Goal: Information Seeking & Learning: Learn about a topic

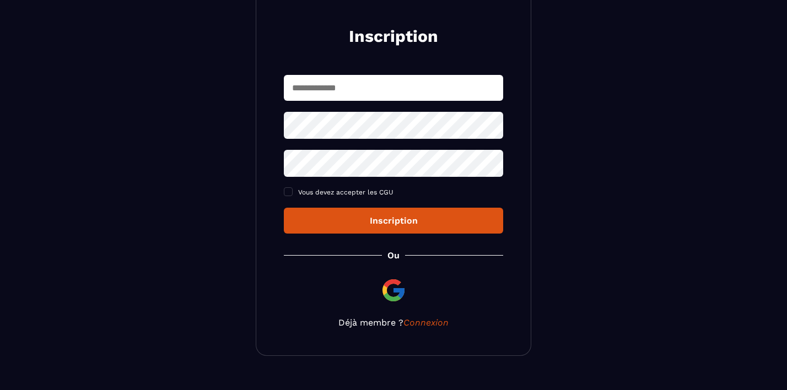
scroll to position [130, 0]
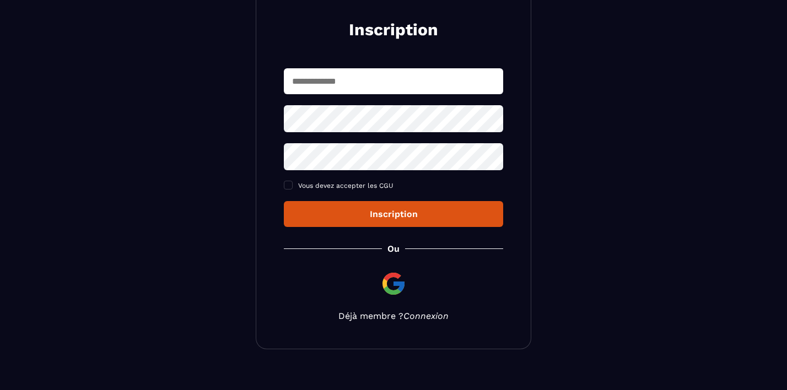
click at [427, 320] on link "Connexion" at bounding box center [426, 316] width 45 height 10
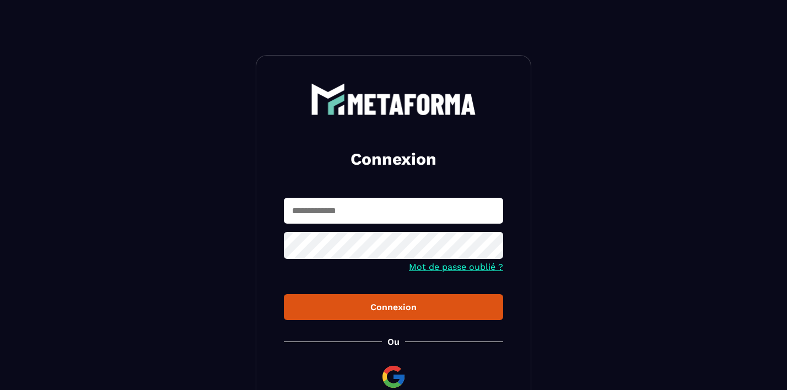
click at [367, 215] on input "text" at bounding box center [393, 211] width 219 height 26
type input "**********"
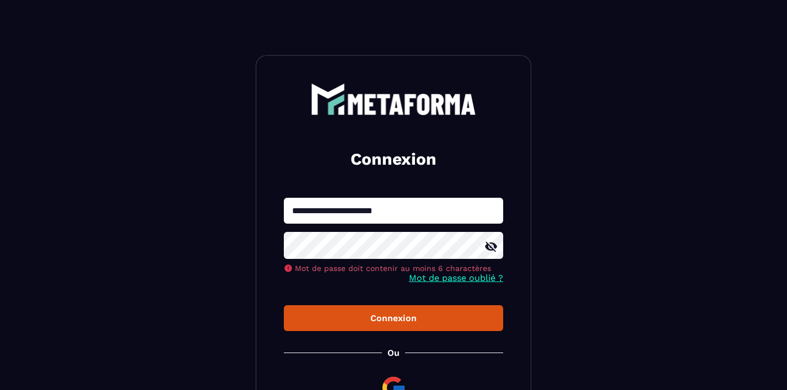
click at [491, 245] on icon at bounding box center [491, 247] width 12 height 10
click at [397, 318] on button "Connexion" at bounding box center [393, 318] width 219 height 26
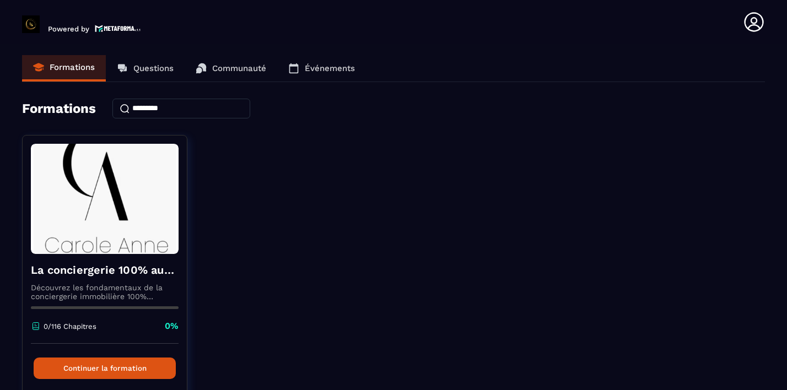
click at [317, 71] on p "Événements" at bounding box center [330, 68] width 50 height 10
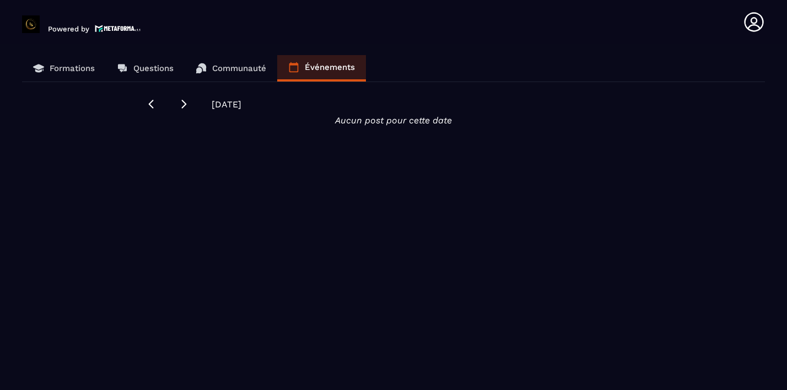
click at [235, 62] on link "Communauté" at bounding box center [231, 68] width 93 height 26
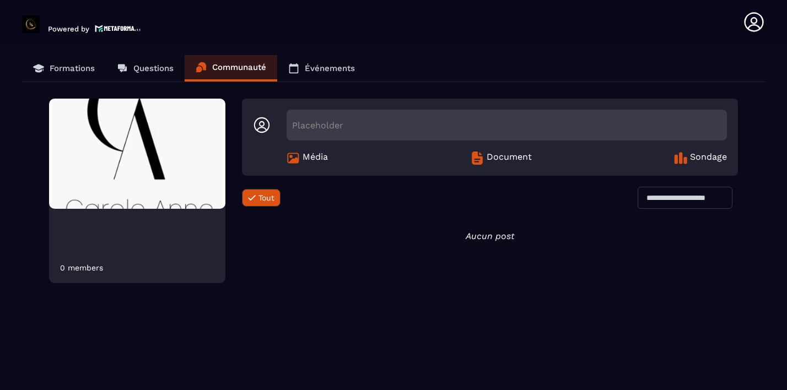
click at [163, 65] on p "Questions" at bounding box center [153, 68] width 40 height 10
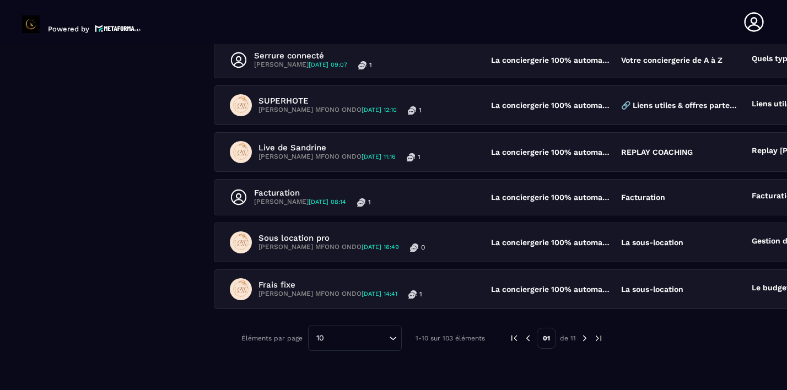
scroll to position [374, 0]
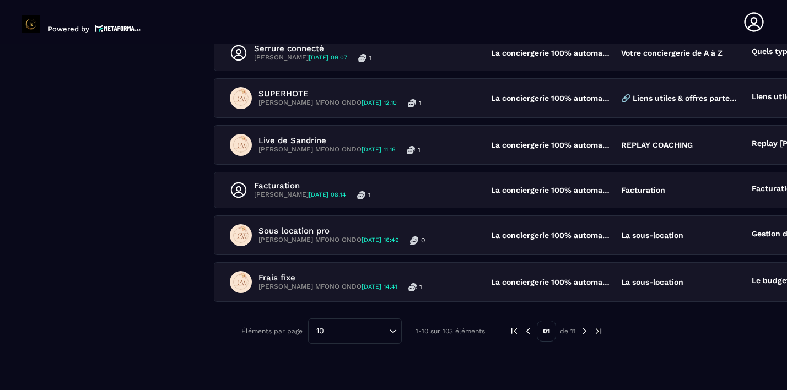
click at [580, 333] on img at bounding box center [585, 331] width 10 height 10
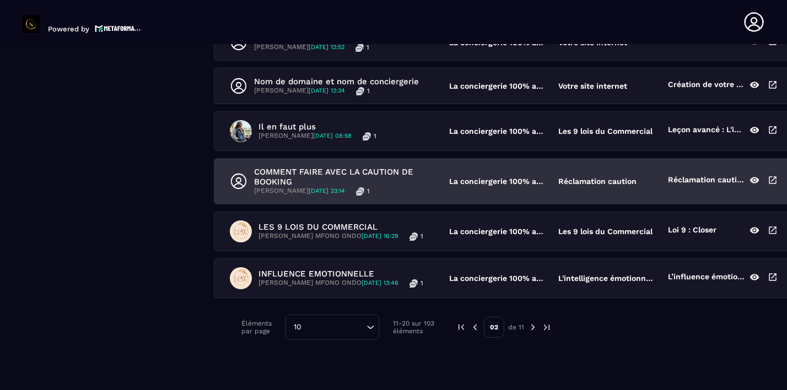
scroll to position [399, 0]
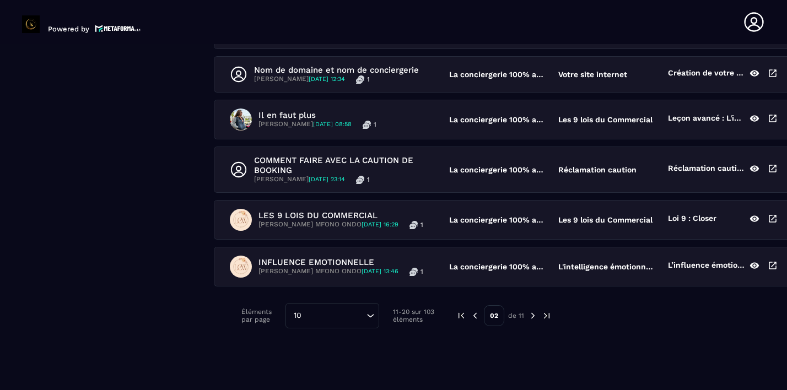
click at [528, 317] on img at bounding box center [533, 316] width 10 height 10
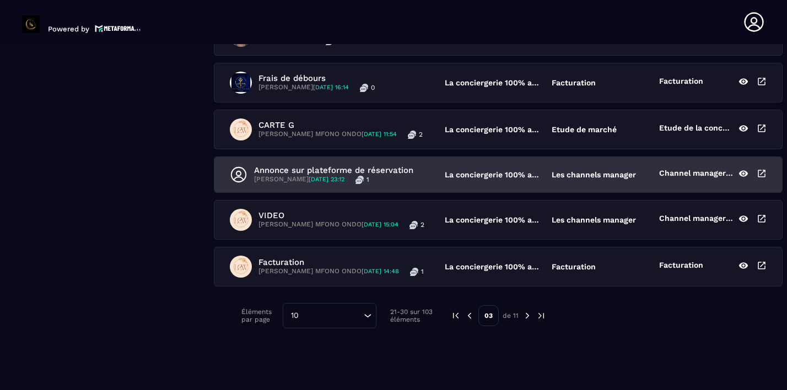
click at [316, 168] on p "Annonce sur plateforme de réservation" at bounding box center [333, 170] width 159 height 10
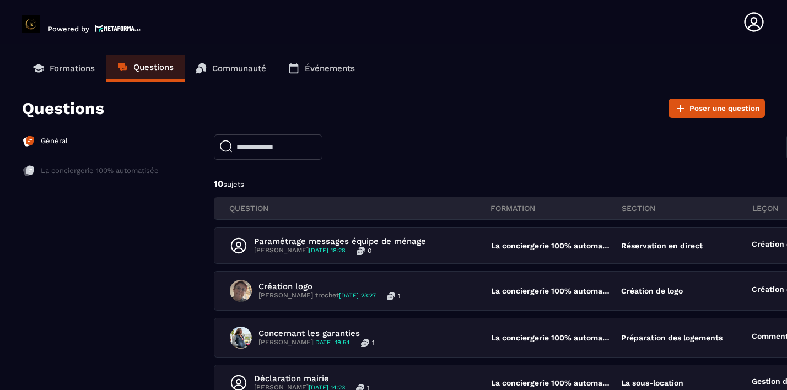
click at [80, 68] on p "Formations" at bounding box center [72, 68] width 45 height 10
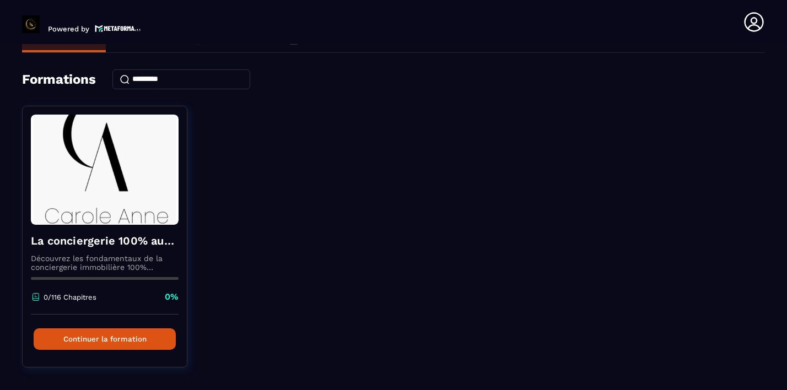
scroll to position [34, 0]
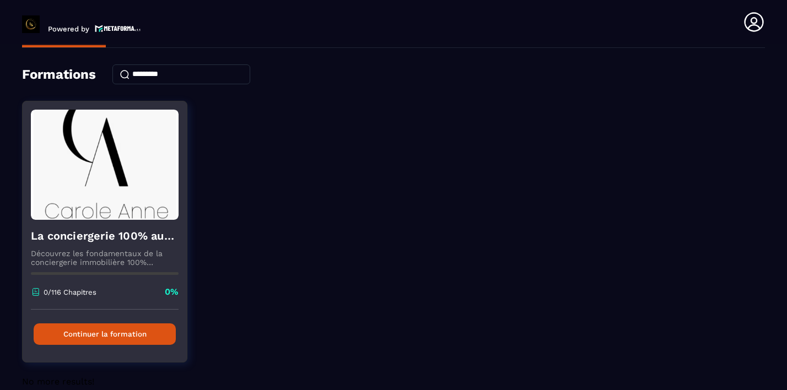
click at [114, 332] on button "Continuer la formation" at bounding box center [105, 334] width 142 height 21
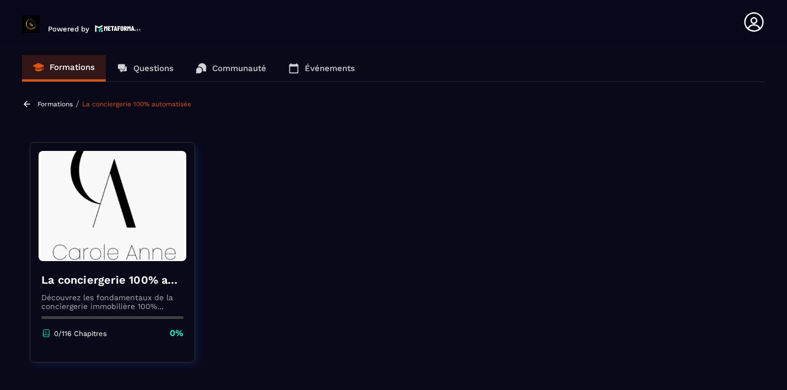
click at [78, 277] on h4 "La conciergerie 100% automatisée" at bounding box center [112, 279] width 142 height 15
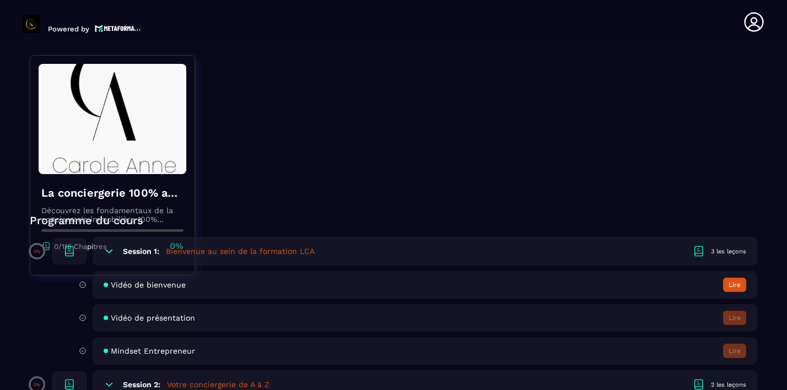
scroll to position [192, 0]
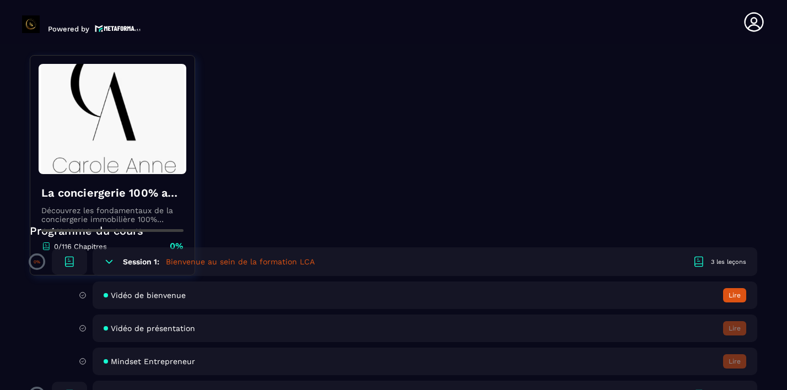
click at [730, 293] on button "Lire" at bounding box center [734, 295] width 23 height 14
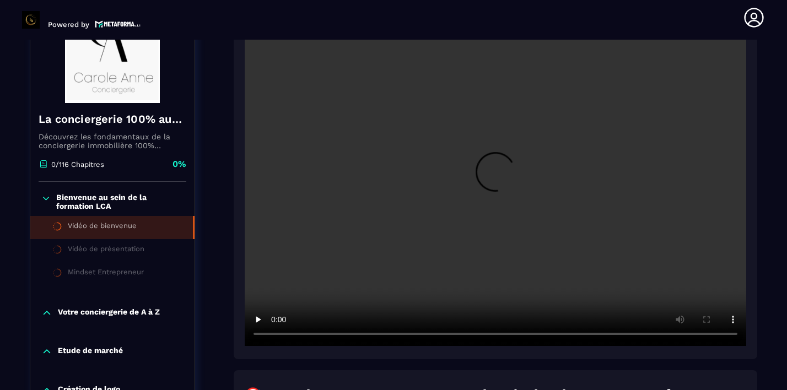
scroll to position [176, 0]
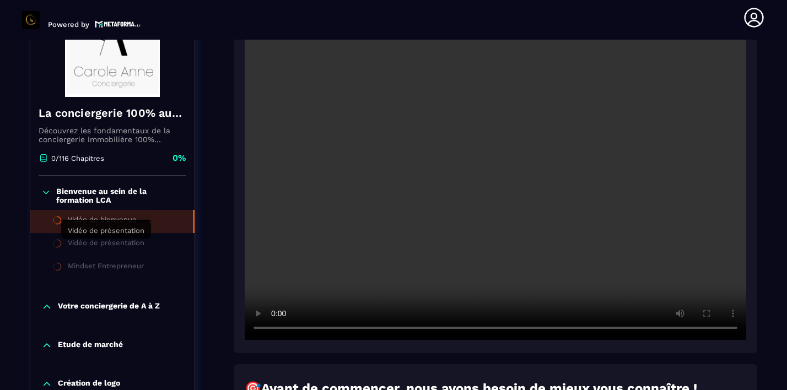
click at [128, 247] on div "Vidéo de présentation" at bounding box center [106, 245] width 77 height 12
click at [122, 221] on div "Vidéo de bienvenue" at bounding box center [102, 222] width 69 height 12
click at [93, 198] on p "Bienvenue au sein de la formation LCA" at bounding box center [119, 196] width 127 height 18
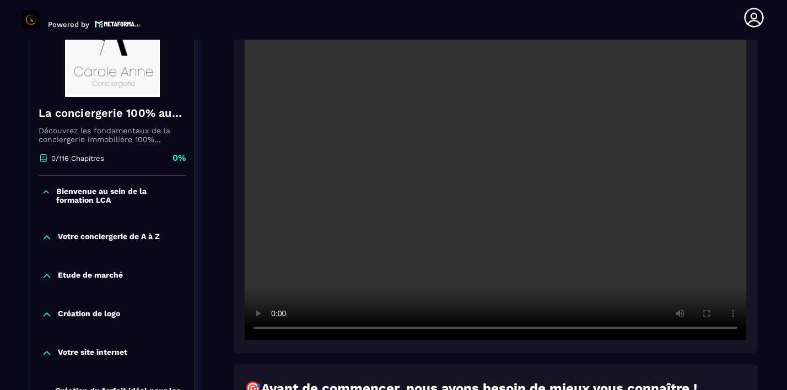
click at [83, 200] on p "Bienvenue au sein de la formation LCA" at bounding box center [119, 196] width 127 height 18
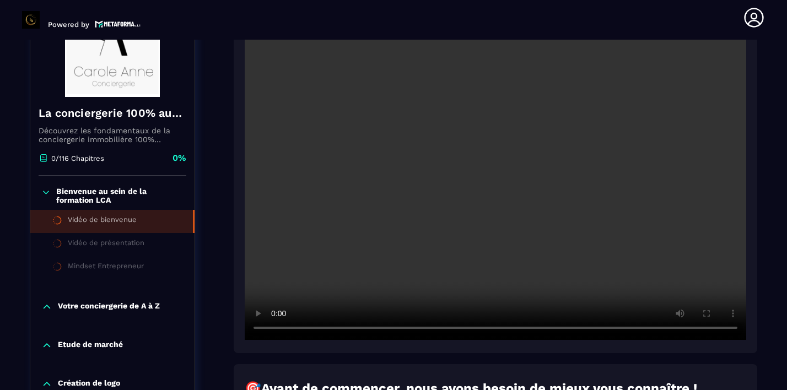
click at [80, 221] on div "Vidéo de bienvenue" at bounding box center [102, 222] width 69 height 12
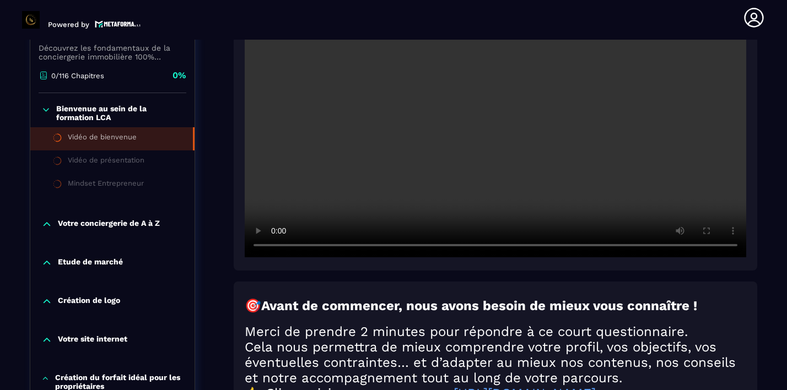
scroll to position [248, 0]
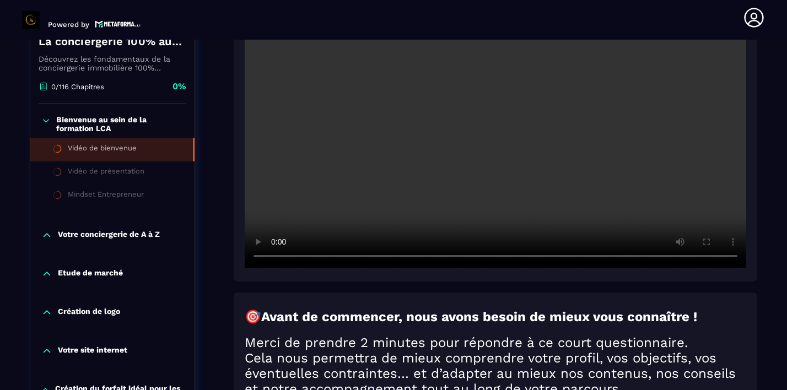
click at [95, 130] on p "Bienvenue au sein de la formation LCA" at bounding box center [119, 124] width 127 height 18
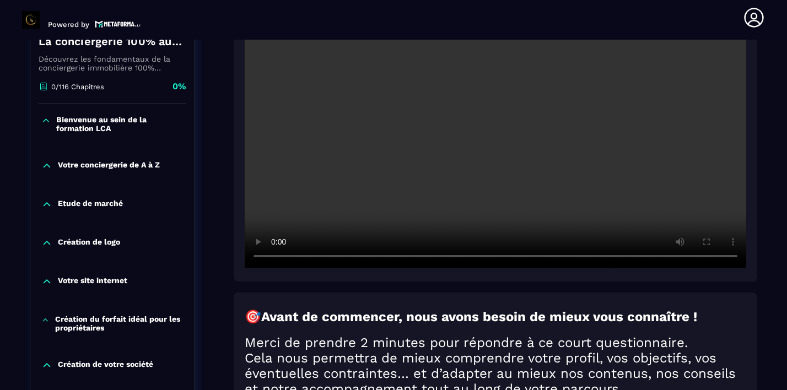
click at [65, 118] on p "Bienvenue au sein de la formation LCA" at bounding box center [119, 124] width 127 height 18
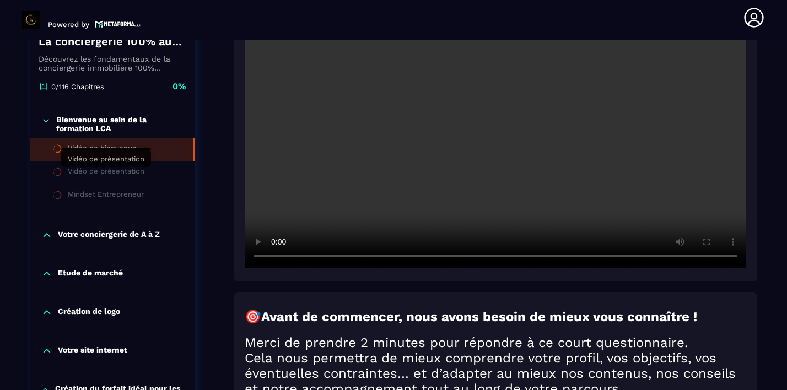
click at [86, 170] on div "Vidéo de présentation" at bounding box center [106, 173] width 77 height 12
click at [82, 153] on div "Vidéo de bienvenue" at bounding box center [102, 150] width 69 height 12
click at [89, 234] on p "Votre conciergerie de A à Z" at bounding box center [109, 235] width 102 height 11
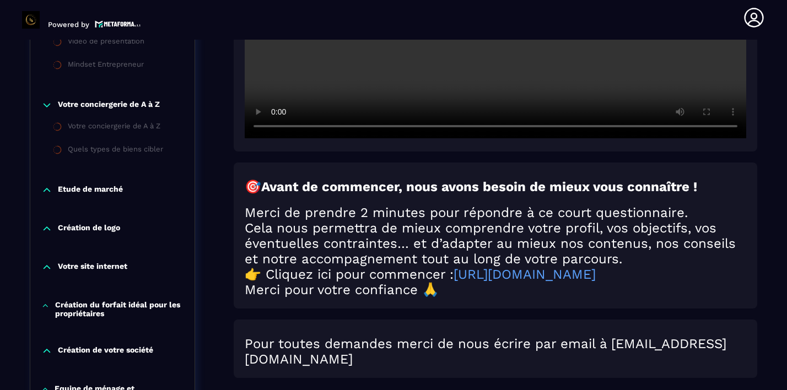
scroll to position [381, 0]
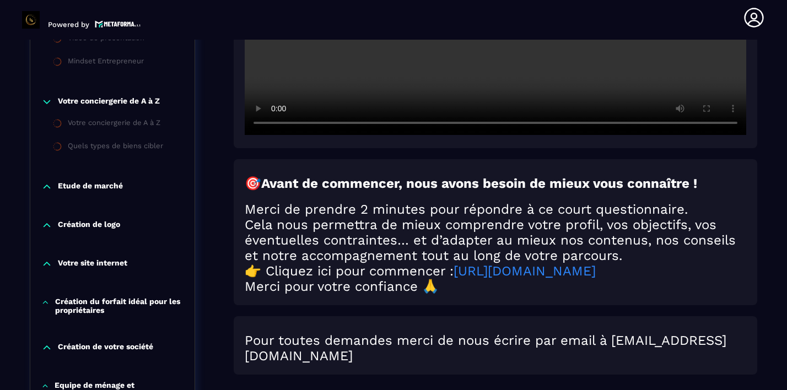
click at [506, 277] on link "[URL][DOMAIN_NAME]" at bounding box center [525, 271] width 142 height 15
click at [143, 103] on p "Votre conciergerie de A à Z" at bounding box center [109, 101] width 102 height 11
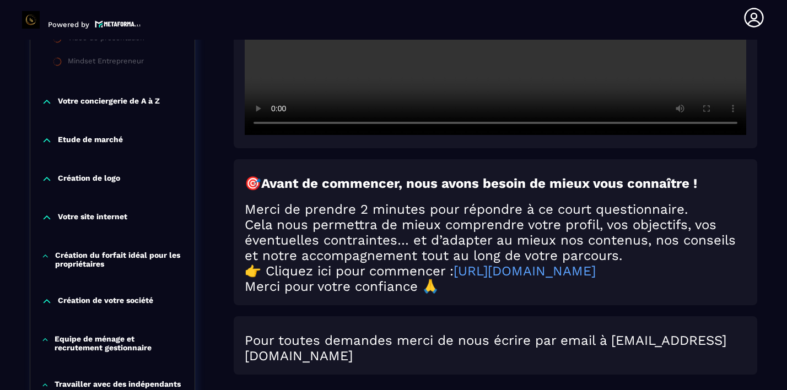
click at [143, 103] on p "Votre conciergerie de A à Z" at bounding box center [109, 101] width 102 height 11
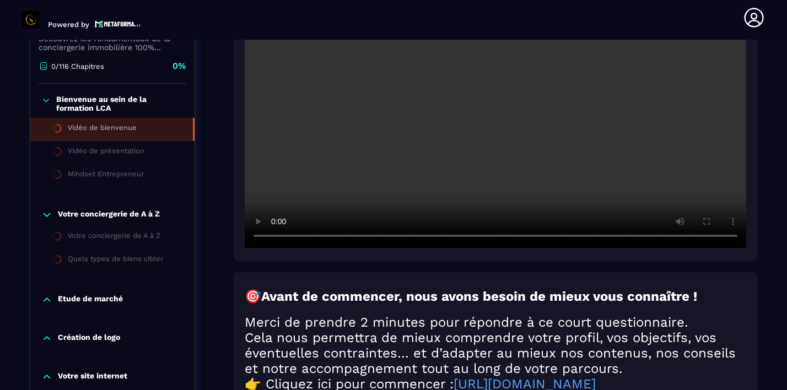
scroll to position [265, 0]
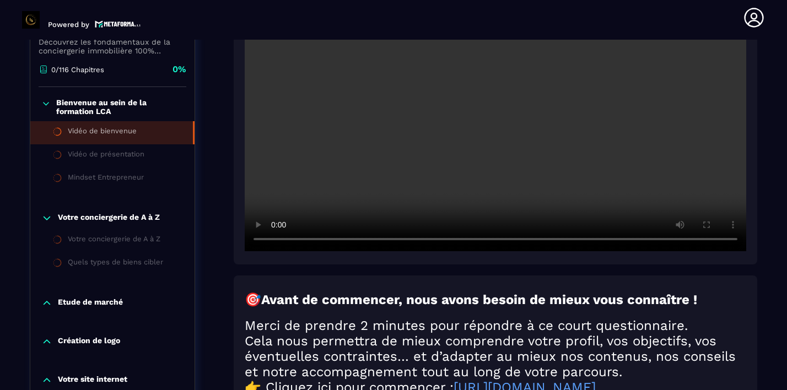
click at [119, 107] on p "Bienvenue au sein de la formation LCA" at bounding box center [119, 107] width 127 height 18
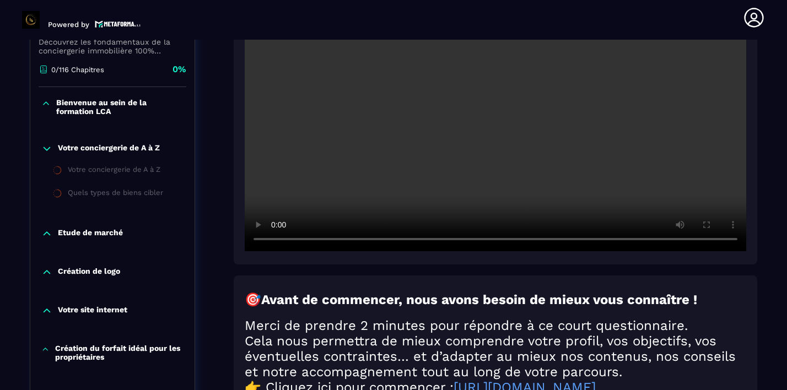
click at [105, 110] on p "Bienvenue au sein de la formation LCA" at bounding box center [119, 107] width 127 height 18
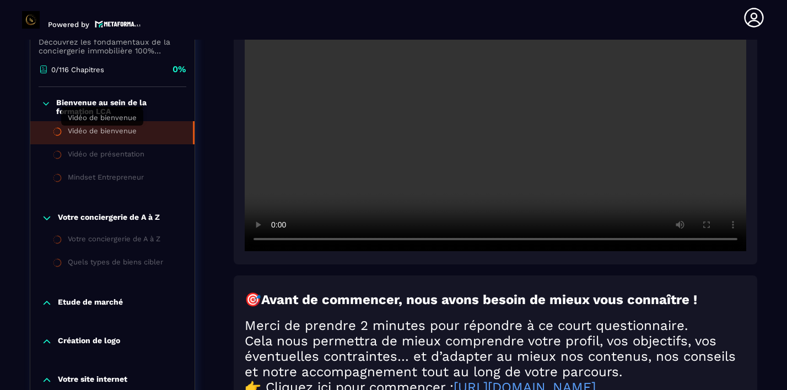
click at [93, 132] on div "Vidéo de bienvenue" at bounding box center [102, 133] width 69 height 12
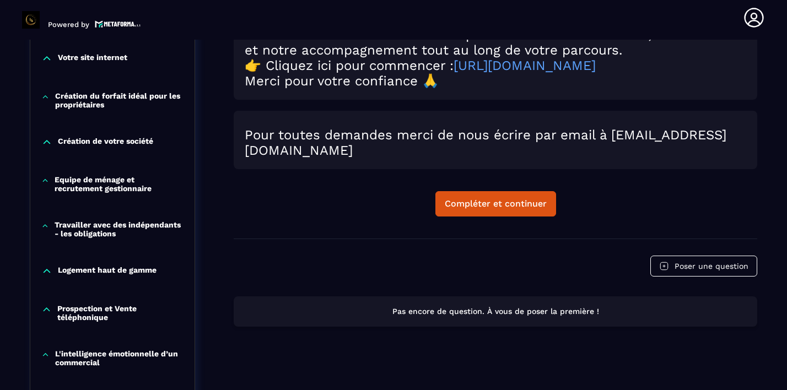
scroll to position [589, 0]
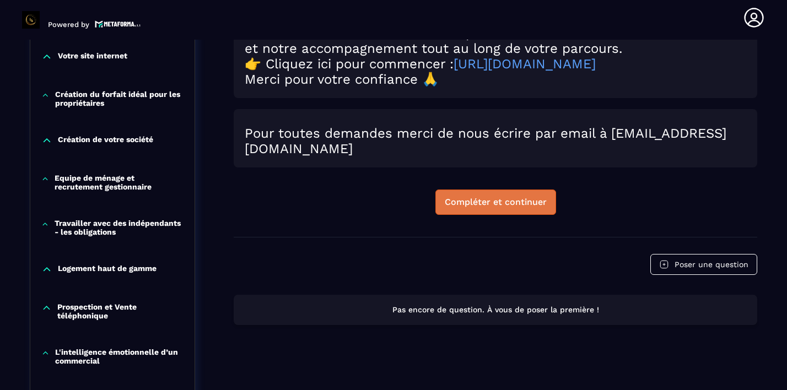
click at [496, 215] on button "Compléter et continuer" at bounding box center [495, 202] width 121 height 25
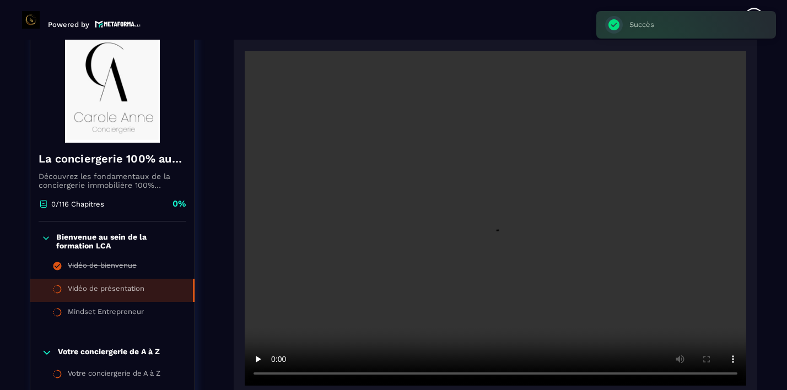
scroll to position [115, 0]
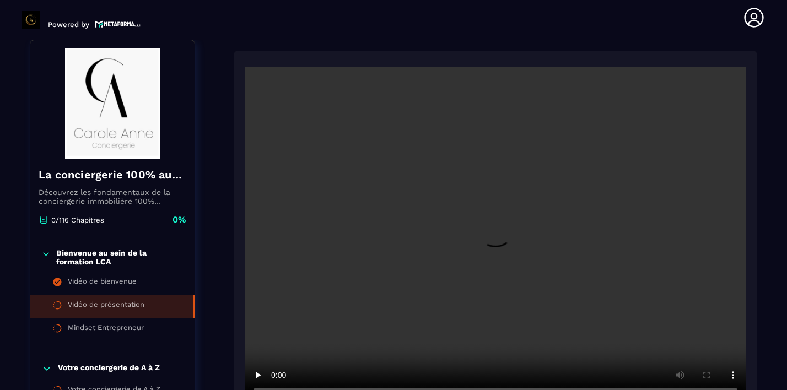
click at [448, 66] on div at bounding box center [496, 233] width 524 height 364
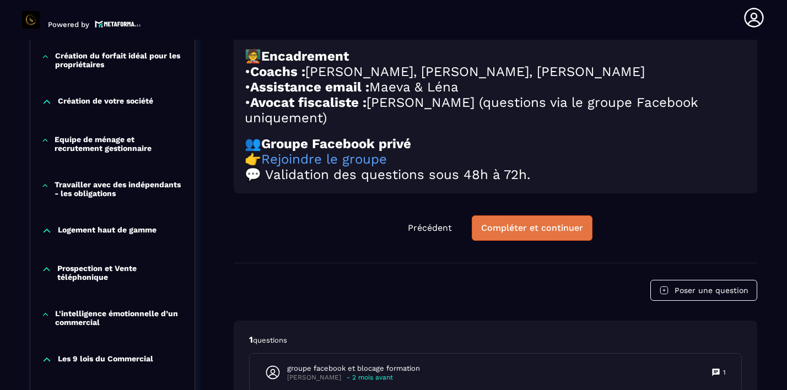
scroll to position [630, 0]
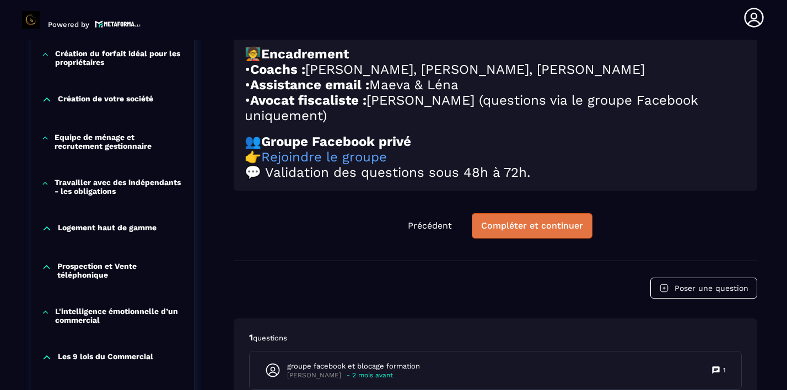
click at [530, 232] on div "Compléter et continuer" at bounding box center [532, 226] width 102 height 11
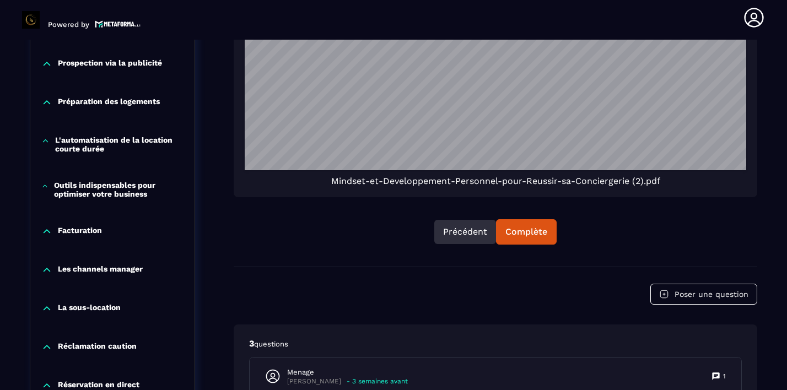
scroll to position [966, 0]
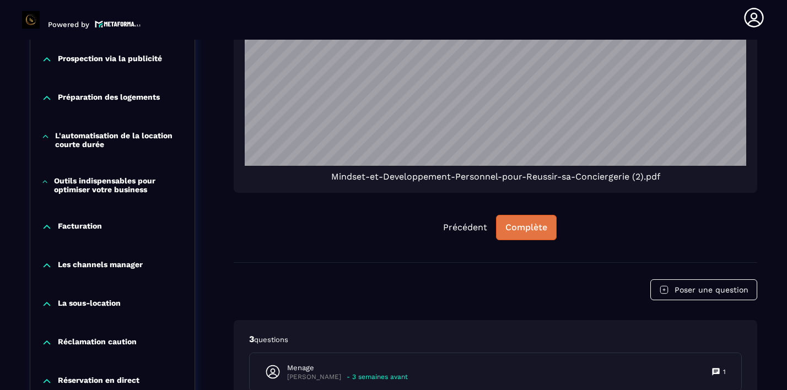
click at [522, 230] on div "Complète" at bounding box center [527, 227] width 42 height 11
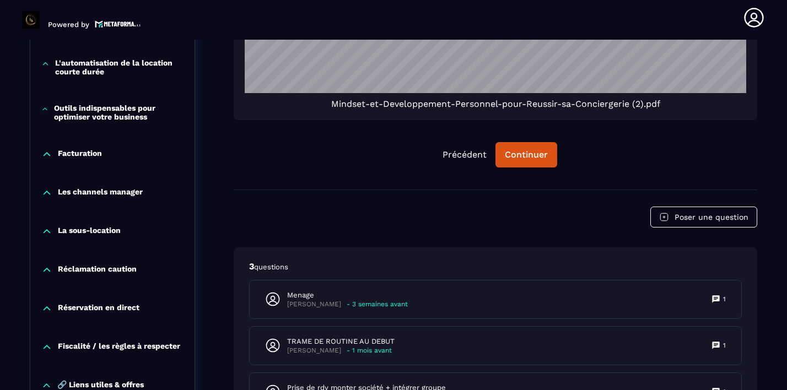
scroll to position [1025, 0]
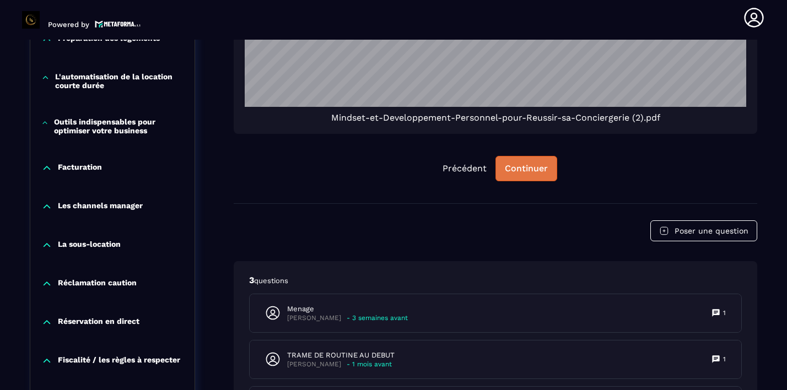
click at [540, 174] on button "Continuer" at bounding box center [527, 168] width 62 height 25
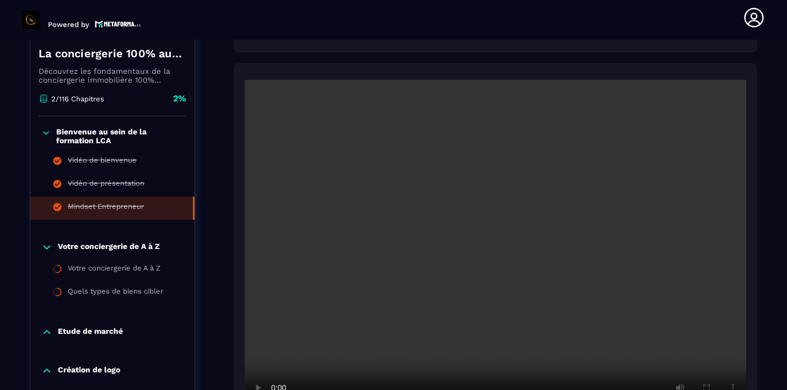
scroll to position [235, 0]
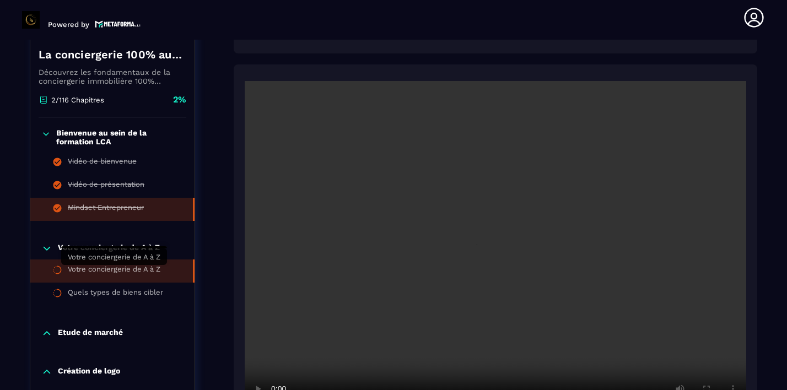
click at [124, 268] on div "Votre conciergerie de A à Z" at bounding box center [114, 271] width 93 height 12
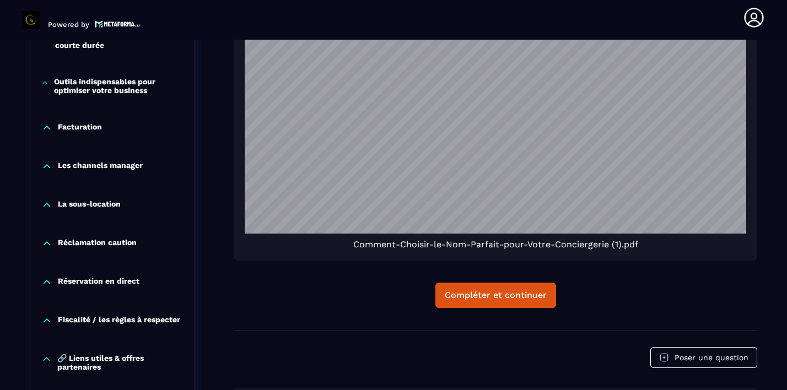
scroll to position [1566, 0]
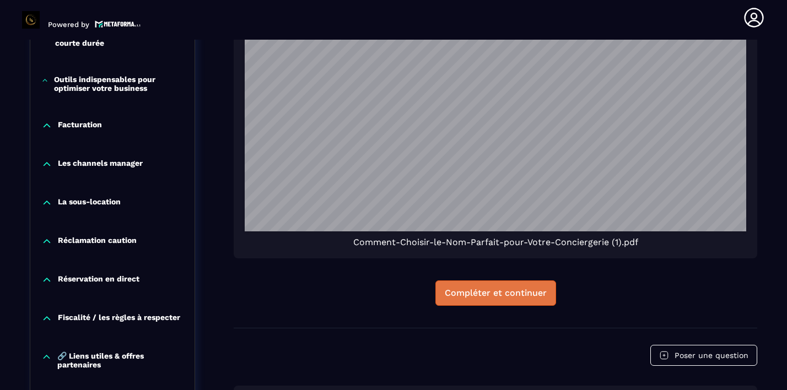
click at [469, 298] on div "Compléter et continuer" at bounding box center [496, 293] width 102 height 11
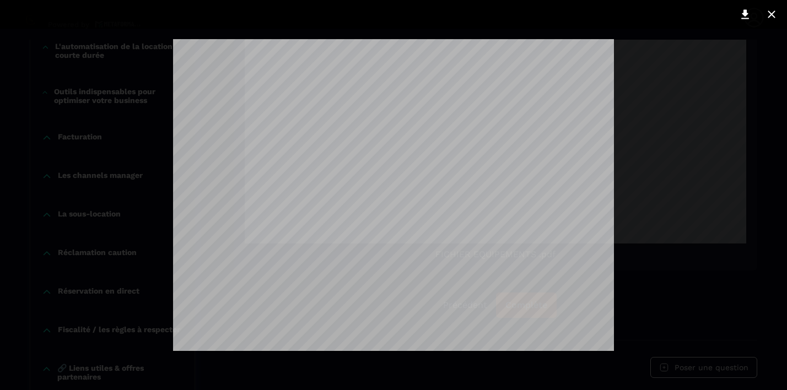
scroll to position [1331, 0]
